Goal: Task Accomplishment & Management: Use online tool/utility

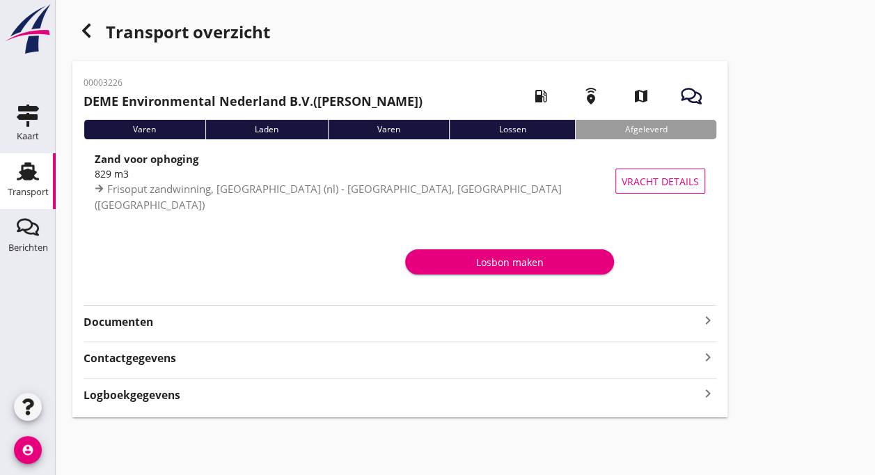
click at [19, 185] on div "Transport" at bounding box center [28, 191] width 41 height 19
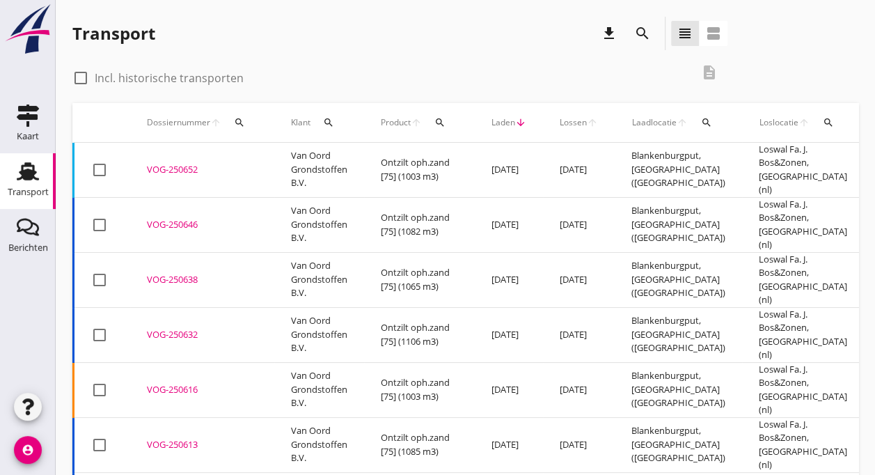
click at [297, 165] on td "Van Oord Grondstoffen B.V." at bounding box center [319, 170] width 90 height 55
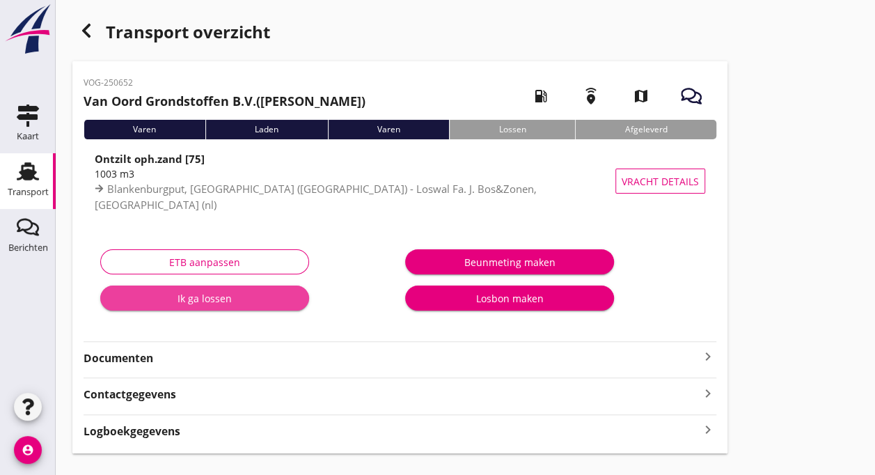
click at [224, 299] on div "Ik ga lossen" at bounding box center [204, 298] width 187 height 15
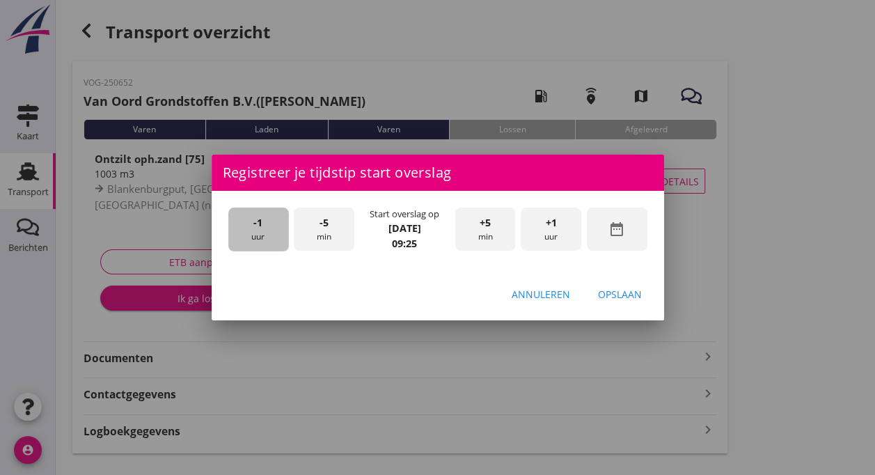
click at [251, 229] on div "-1 uur" at bounding box center [258, 230] width 61 height 44
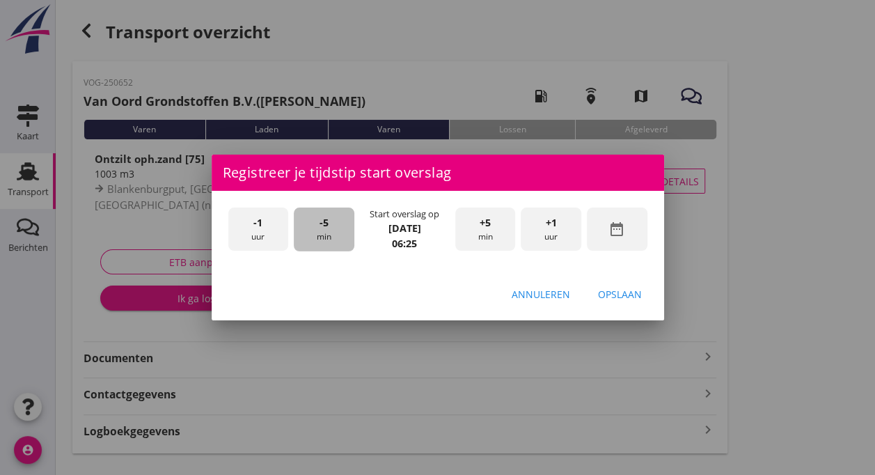
click at [326, 231] on div "-5 min" at bounding box center [324, 230] width 61 height 44
click at [611, 297] on div "Opslaan" at bounding box center [620, 294] width 44 height 15
